Goal: Task Accomplishment & Management: Use online tool/utility

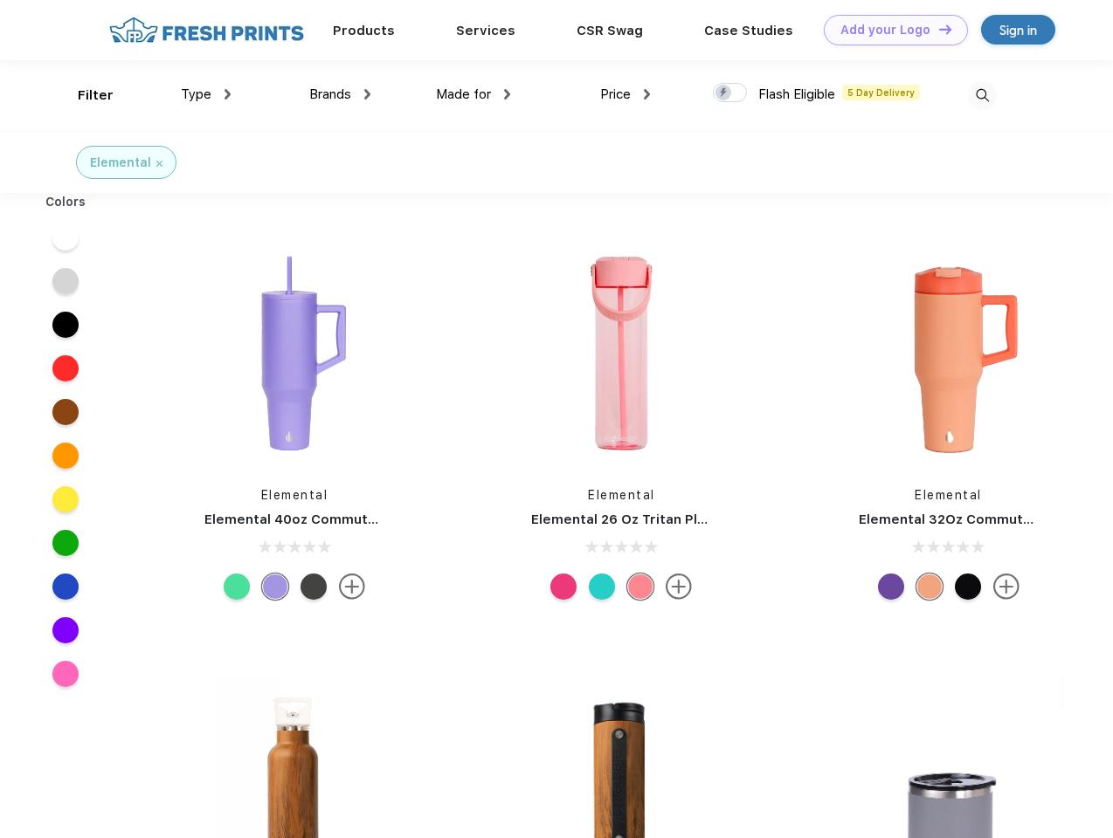
click at [889, 30] on link "Add your Logo Design Tool" at bounding box center [896, 30] width 144 height 31
click at [0, 0] on div "Design Tool" at bounding box center [0, 0] width 0 height 0
click at [937, 29] on link "Add your Logo Design Tool" at bounding box center [896, 30] width 144 height 31
click at [84, 95] on div "Filter" at bounding box center [96, 96] width 36 height 20
click at [206, 94] on span "Type" at bounding box center [196, 94] width 31 height 16
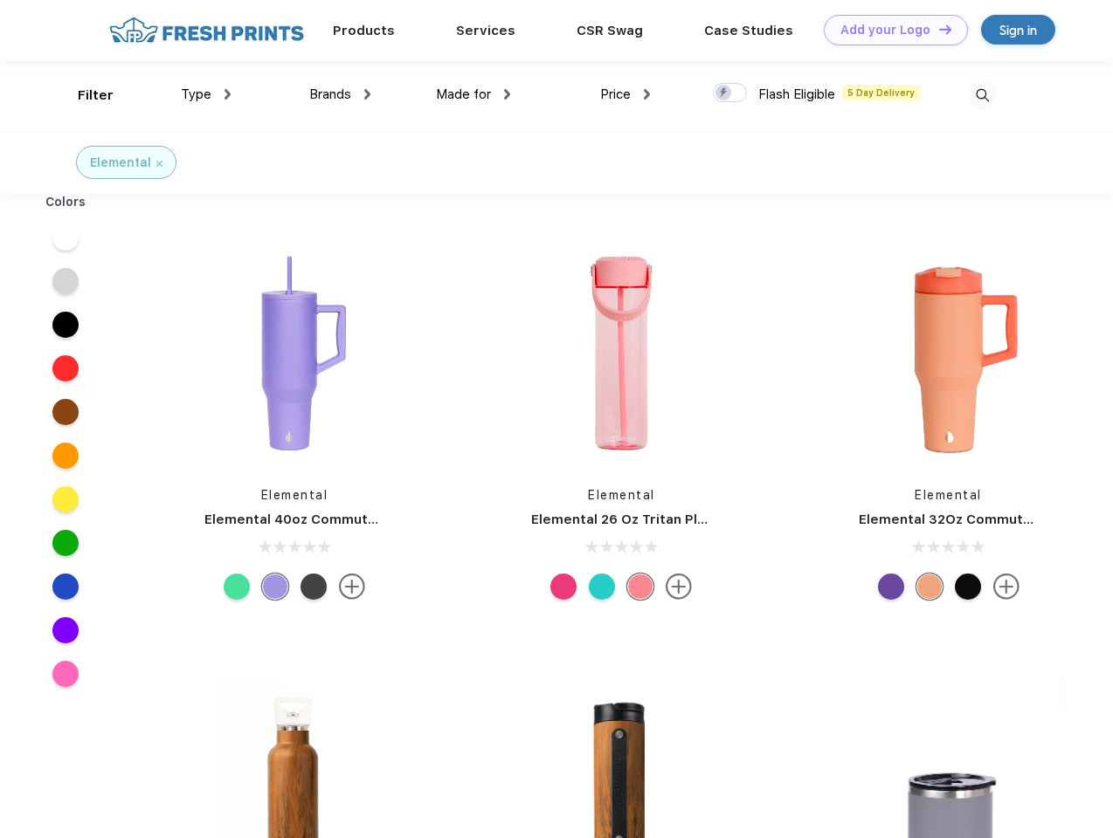
click at [340, 94] on span "Brands" at bounding box center [330, 94] width 42 height 16
click at [473, 94] on span "Made for" at bounding box center [463, 94] width 55 height 16
click at [625, 94] on span "Price" at bounding box center [615, 94] width 31 height 16
click at [730, 93] on div at bounding box center [730, 92] width 34 height 19
click at [724, 93] on input "checkbox" at bounding box center [718, 87] width 11 height 11
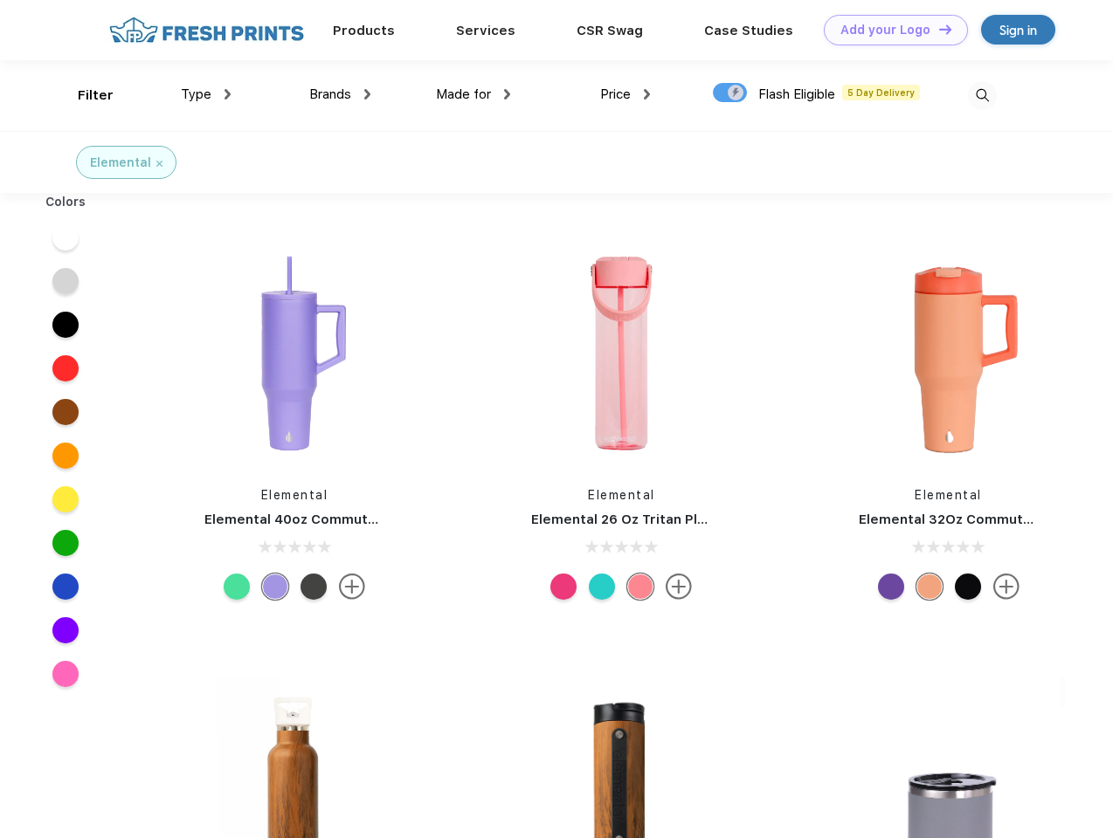
click at [982, 95] on img at bounding box center [982, 95] width 29 height 29
